Goal: Task Accomplishment & Management: Complete application form

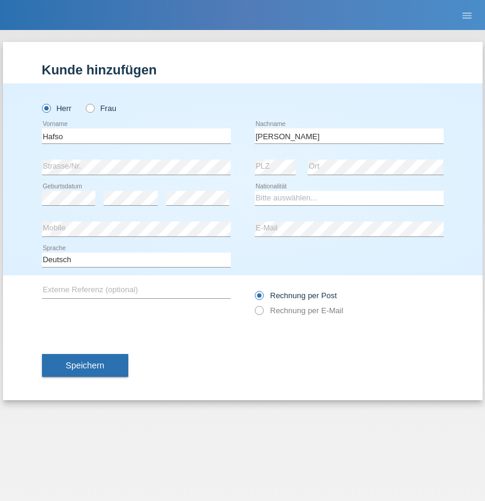
type input "[PERSON_NAME]"
select select "SO"
select select "C"
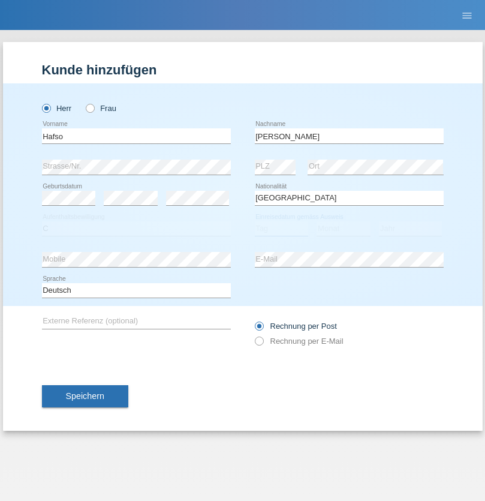
select select "01"
select select "02"
select select "2015"
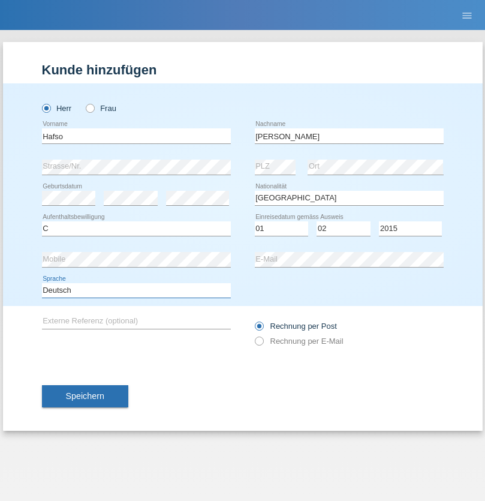
select select "en"
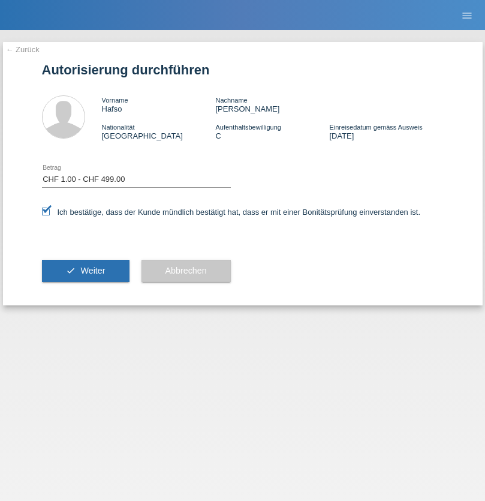
select select "1"
click at [85, 271] on span "Weiter" at bounding box center [92, 271] width 25 height 10
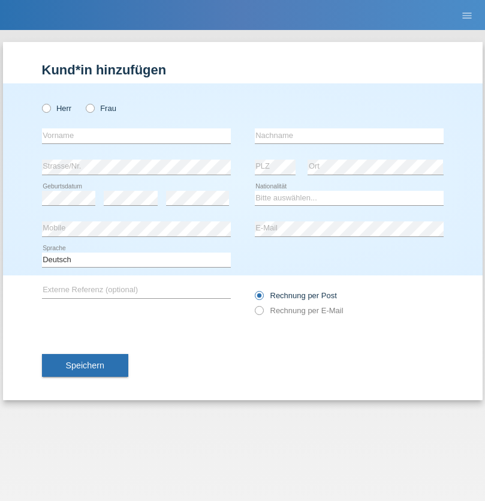
radio input "true"
click at [136, 136] on input "text" at bounding box center [136, 135] width 189 height 15
type input "[PERSON_NAME]"
click at [349, 136] on input "text" at bounding box center [349, 135] width 189 height 15
type input "dursun"
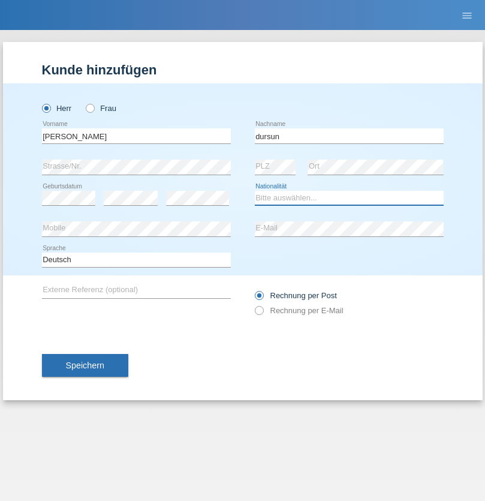
select select "TR"
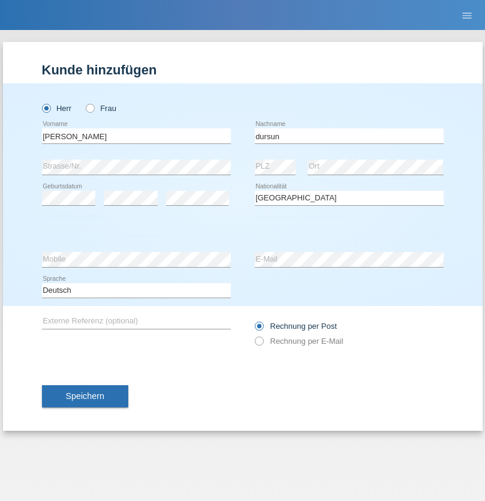
select select "C"
select select "31"
select select "07"
select select "2021"
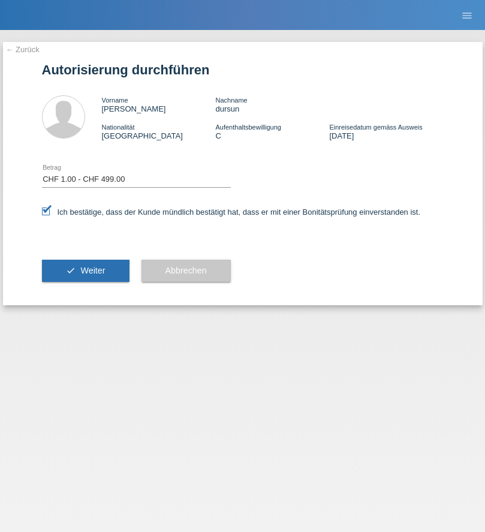
select select "1"
click at [85, 271] on span "Weiter" at bounding box center [92, 271] width 25 height 10
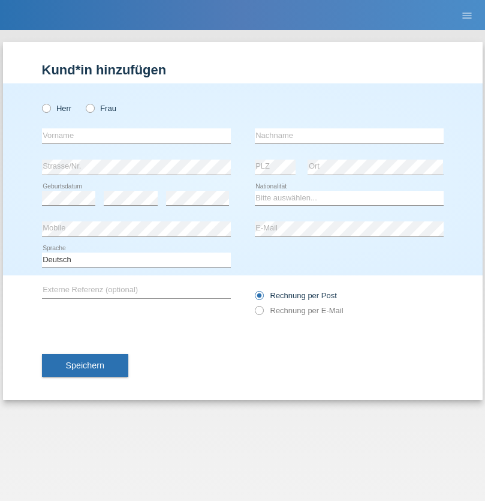
radio input "true"
click at [136, 136] on input "text" at bounding box center [136, 135] width 189 height 15
type input "firat"
click at [349, 136] on input "text" at bounding box center [349, 135] width 189 height 15
type input "kara"
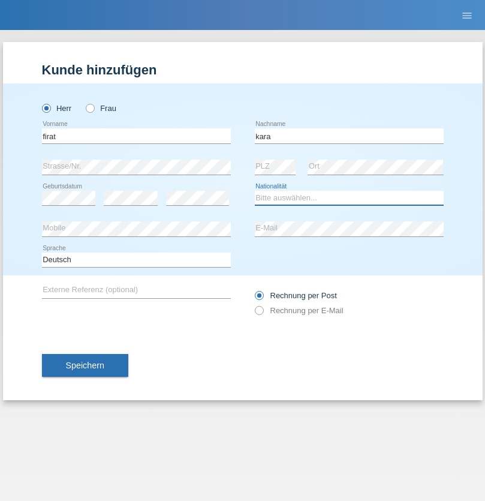
select select "CH"
